Goal: Obtain resource: Download file/media

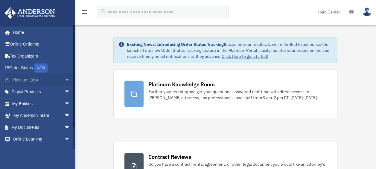
click at [64, 81] on span "arrow_drop_down" at bounding box center [70, 80] width 12 height 12
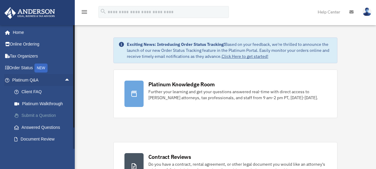
click at [38, 117] on link "Submit a Question" at bounding box center [43, 115] width 71 height 12
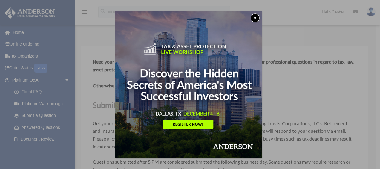
click at [259, 18] on button "x" at bounding box center [255, 17] width 9 height 9
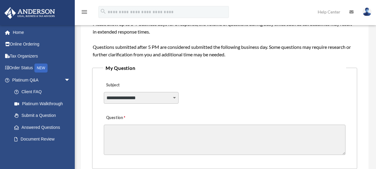
scroll to position [120, 0]
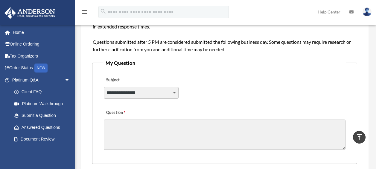
click at [175, 94] on select "**********" at bounding box center [141, 92] width 75 height 11
click at [218, 104] on div "**********" at bounding box center [224, 88] width 243 height 33
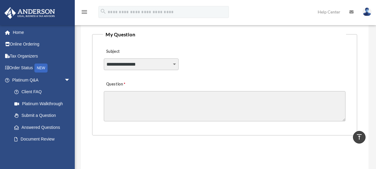
scroll to position [179, 0]
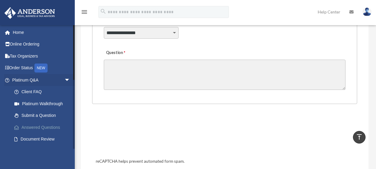
click at [32, 127] on link "Answered Questions" at bounding box center [43, 127] width 71 height 12
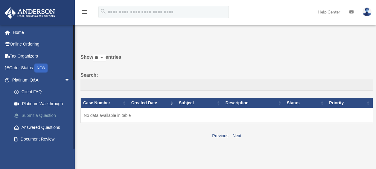
click at [45, 117] on link "Submit a Question" at bounding box center [43, 115] width 71 height 12
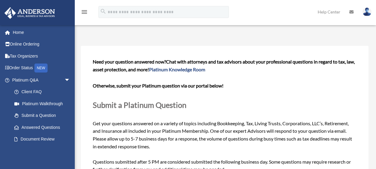
scroll to position [30, 0]
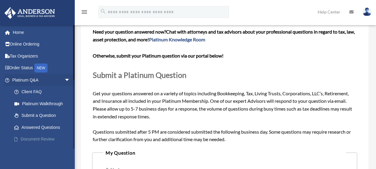
click at [27, 138] on link "Document Review" at bounding box center [43, 139] width 71 height 12
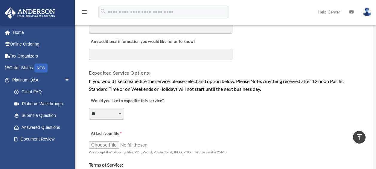
scroll to position [389, 0]
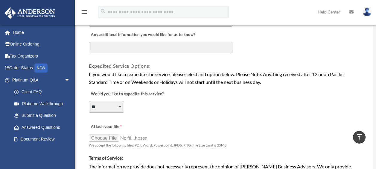
click at [120, 106] on select "**********" at bounding box center [106, 106] width 35 height 11
select select "********"
click at [89, 101] on select "**********" at bounding box center [106, 106] width 35 height 11
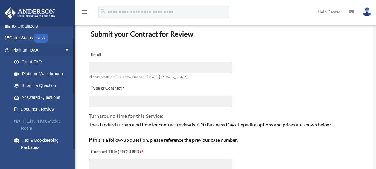
scroll to position [60, 0]
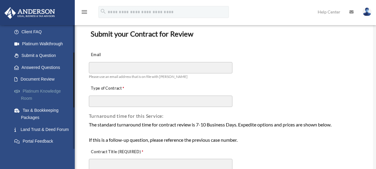
click at [49, 92] on link "Platinum Knowledge Room" at bounding box center [43, 94] width 71 height 19
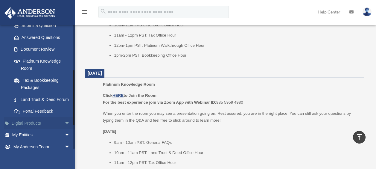
scroll to position [120, 0]
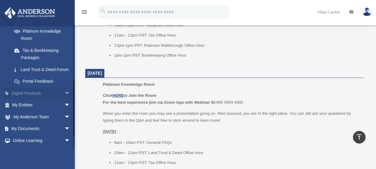
click at [64, 99] on span "arrow_drop_down" at bounding box center [70, 93] width 12 height 12
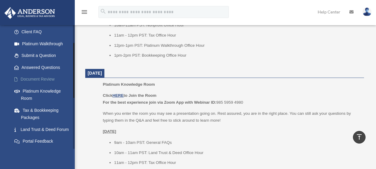
scroll to position [30, 0]
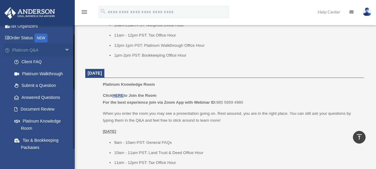
click at [64, 50] on span "arrow_drop_down" at bounding box center [70, 50] width 12 height 12
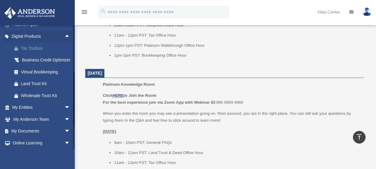
scroll to position [60, 0]
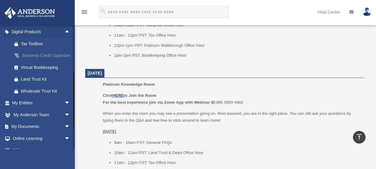
click at [29, 57] on div "Business Credit Optimizer" at bounding box center [46, 55] width 51 height 7
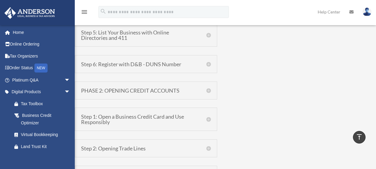
scroll to position [478, 0]
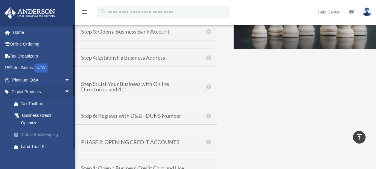
click at [29, 135] on div "Virtual Bookkeeping" at bounding box center [46, 134] width 51 height 7
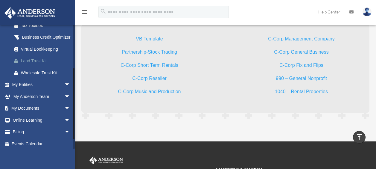
scroll to position [87, 0]
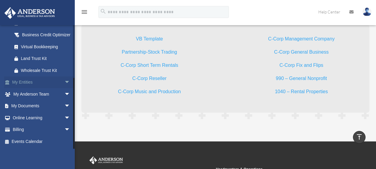
click at [64, 82] on span "arrow_drop_down" at bounding box center [70, 82] width 12 height 12
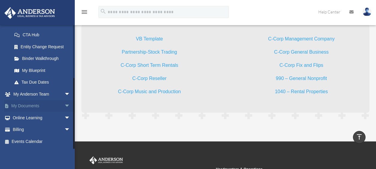
click at [64, 106] on span "arrow_drop_down" at bounding box center [70, 106] width 12 height 12
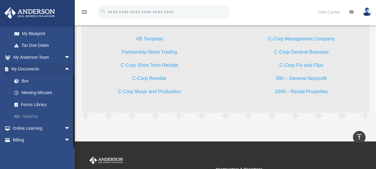
scroll to position [205, 0]
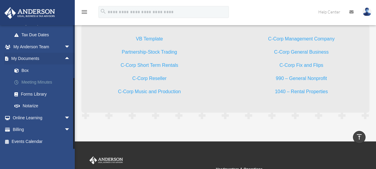
click at [44, 83] on link "Meeting Minutes" at bounding box center [43, 82] width 71 height 12
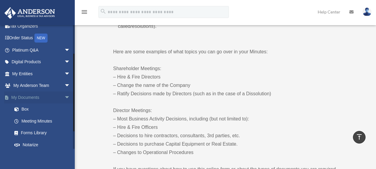
scroll to position [60, 0]
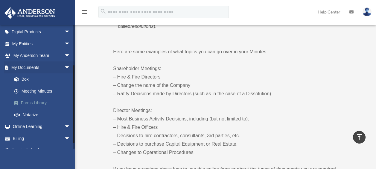
click at [39, 103] on link "Forms Library" at bounding box center [43, 103] width 71 height 12
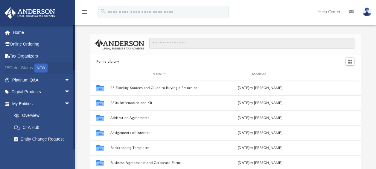
scroll to position [131, 266]
click at [64, 80] on span "arrow_drop_down" at bounding box center [70, 80] width 12 height 12
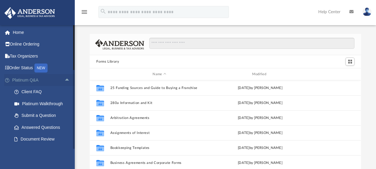
click at [64, 78] on span "arrow_drop_up" at bounding box center [70, 80] width 12 height 12
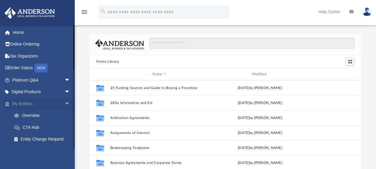
click at [64, 104] on span "arrow_drop_down" at bounding box center [70, 103] width 12 height 12
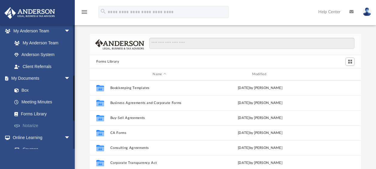
scroll to position [90, 0]
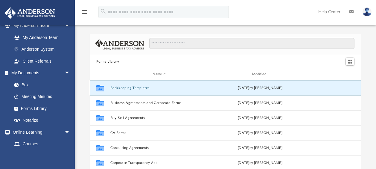
click at [141, 87] on button "Bookkeeping Templates" at bounding box center [159, 88] width 98 height 4
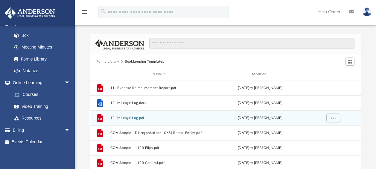
scroll to position [30, 0]
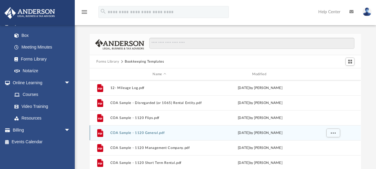
click at [123, 131] on button "COA Sample - 1120 General.pdf" at bounding box center [159, 133] width 98 height 4
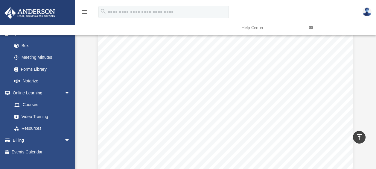
scroll to position [0, 0]
click at [355, 128] on button "Preview" at bounding box center [354, 126] width 13 height 17
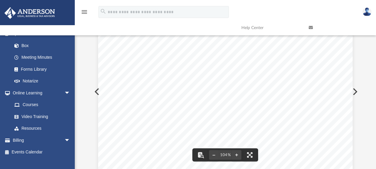
click at [356, 92] on button "Preview" at bounding box center [354, 91] width 13 height 17
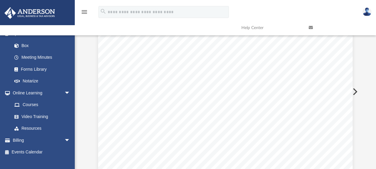
click at [356, 92] on button "Preview" at bounding box center [354, 91] width 13 height 17
click at [350, 41] on button "Close" at bounding box center [351, 41] width 11 height 9
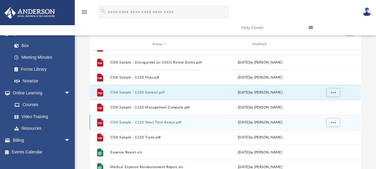
scroll to position [60, 0]
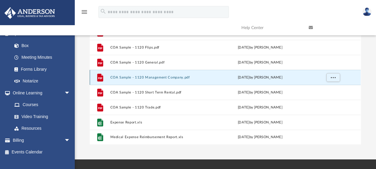
click at [171, 78] on button "COA Sample - 1120 Management Company.pdf" at bounding box center [159, 77] width 98 height 4
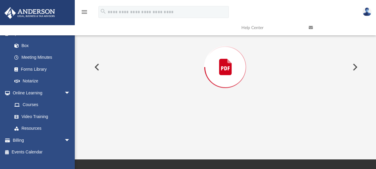
scroll to position [35, 0]
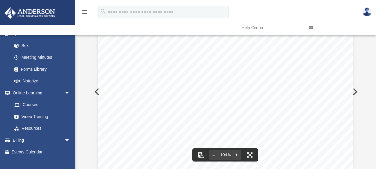
click at [354, 92] on button "Preview" at bounding box center [354, 91] width 13 height 17
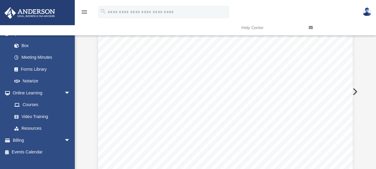
click at [354, 92] on button "Preview" at bounding box center [354, 91] width 13 height 17
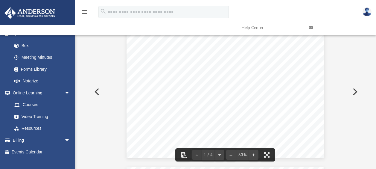
scroll to position [0, 0]
click at [355, 92] on button "Preview" at bounding box center [354, 91] width 13 height 17
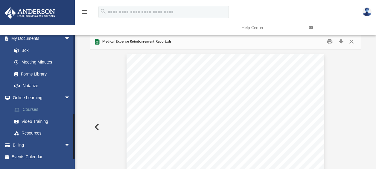
scroll to position [139, 0]
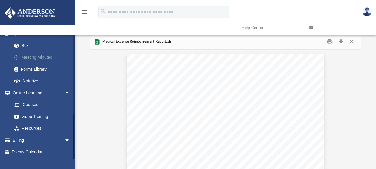
click at [49, 56] on link "Meeting Minutes" at bounding box center [43, 57] width 71 height 12
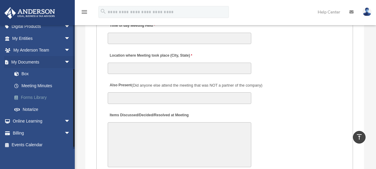
scroll to position [68, 0]
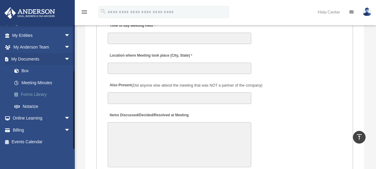
click at [45, 93] on link "Forms Library" at bounding box center [43, 95] width 71 height 12
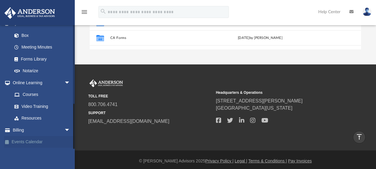
scroll to position [157, 0]
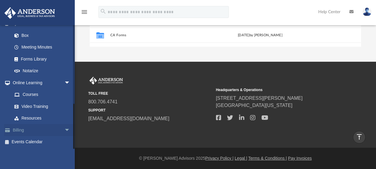
click at [64, 127] on span "arrow_drop_down" at bounding box center [70, 130] width 12 height 12
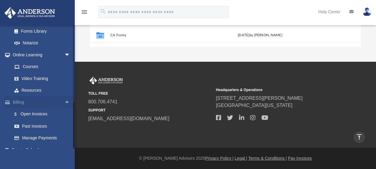
scroll to position [246, 0]
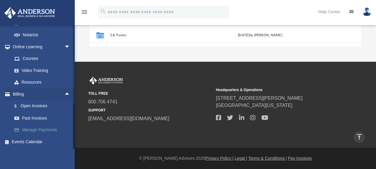
click at [25, 129] on link "Manage Payments" at bounding box center [43, 130] width 71 height 12
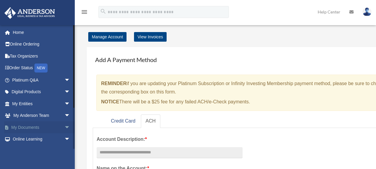
click at [64, 127] on span "arrow_drop_down" at bounding box center [70, 127] width 12 height 12
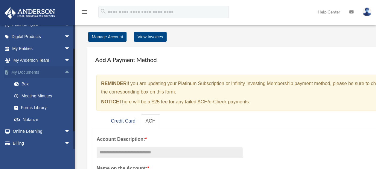
scroll to position [60, 0]
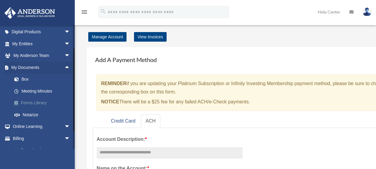
click at [37, 104] on link "Forms Library" at bounding box center [43, 103] width 71 height 12
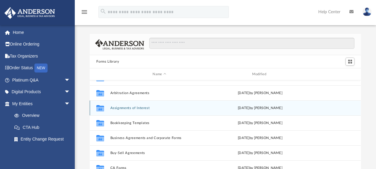
scroll to position [30, 0]
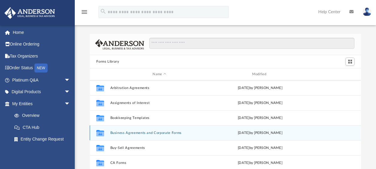
click at [141, 133] on button "Business Agreements and Corporate Forms" at bounding box center [159, 133] width 98 height 4
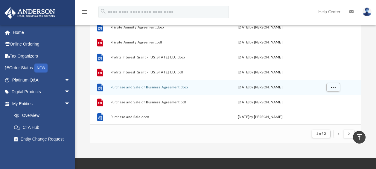
scroll to position [0, 0]
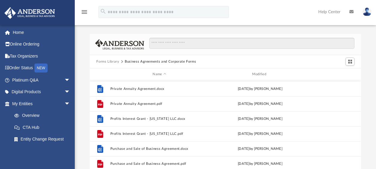
click at [112, 60] on button "Forms Library" at bounding box center [107, 61] width 23 height 5
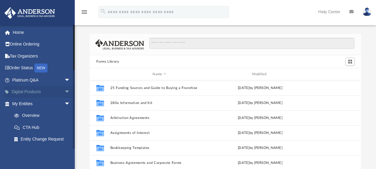
click at [65, 93] on span "arrow_drop_down" at bounding box center [70, 92] width 12 height 12
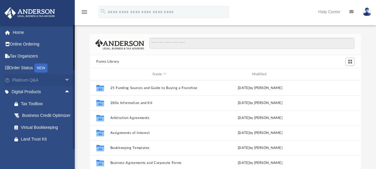
click at [64, 77] on span "arrow_drop_down" at bounding box center [70, 80] width 12 height 12
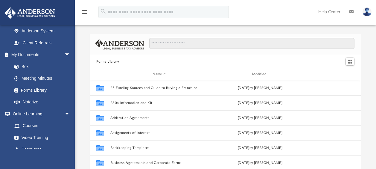
click at [364, 15] on img at bounding box center [366, 11] width 9 height 9
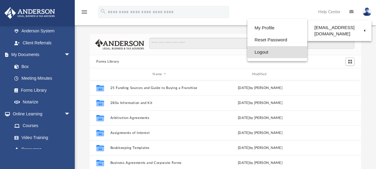
click at [264, 52] on link "Logout" at bounding box center [277, 52] width 60 height 12
